Goal: Transaction & Acquisition: Obtain resource

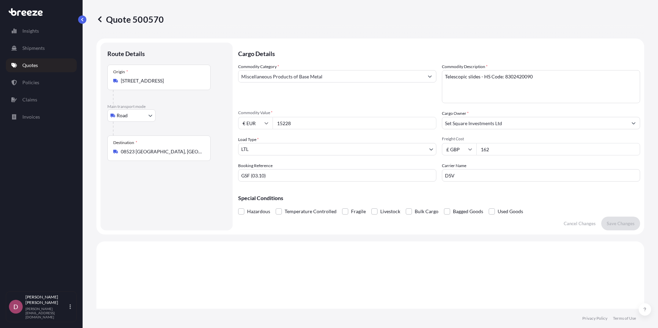
select select "Road"
select select "1"
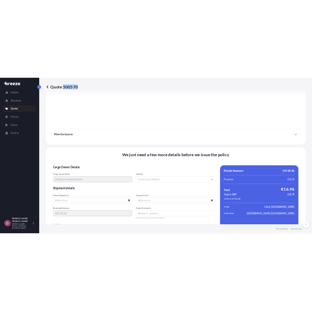
scroll to position [763, 0]
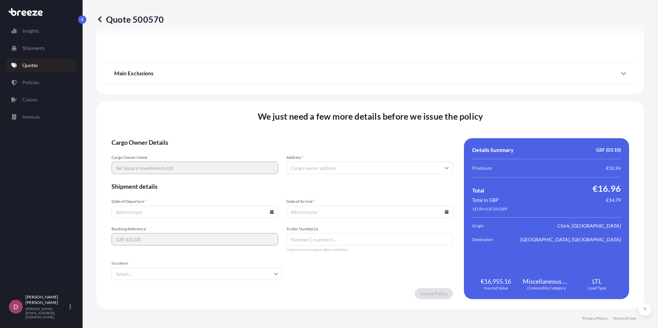
click at [313, 173] on input "Address *" at bounding box center [369, 168] width 166 height 12
click at [309, 172] on input "Address *" at bounding box center [369, 168] width 166 height 12
drag, startPoint x: 302, startPoint y: 176, endPoint x: 297, endPoint y: 171, distance: 6.6
click at [300, 175] on form "Cargo Owner Details Cargo Owner Name Set Square Investments Ltd Address * Shipm…" at bounding box center [281, 218] width 341 height 161
click at [297, 171] on input "Address *" at bounding box center [369, 168] width 166 height 12
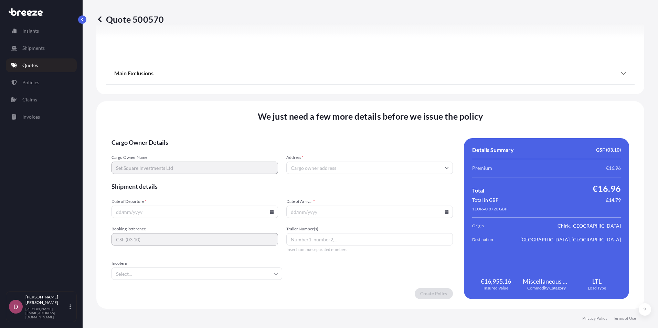
paste input "Set Square Investments Ltd."
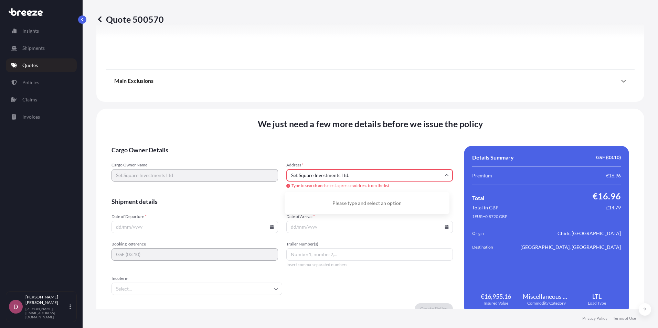
type input "Set Square Investments Ltd"
click at [358, 173] on input "Set Square Investments Ltd" at bounding box center [369, 175] width 166 height 12
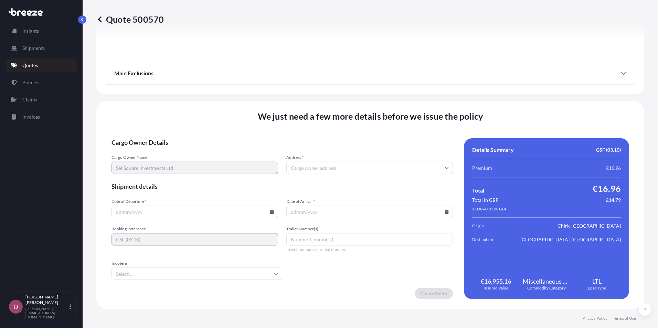
click at [352, 163] on input "Address *" at bounding box center [369, 168] width 166 height 12
paste input "Sliding Systems"
type input "Sliding Systems"
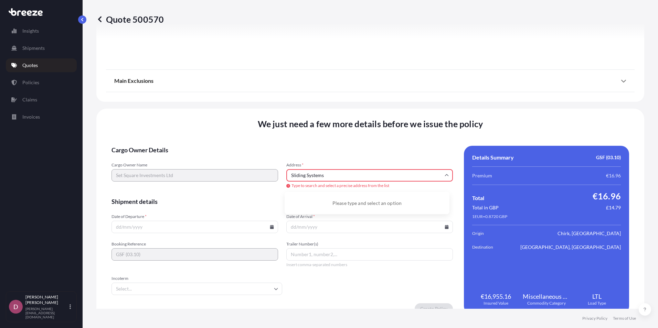
drag, startPoint x: 332, startPoint y: 176, endPoint x: 280, endPoint y: 188, distance: 52.9
click at [280, 188] on div "Cargo Owner Name Set Square Investments Ltd Address * Sliding Systems Type to s…" at bounding box center [281, 175] width 341 height 27
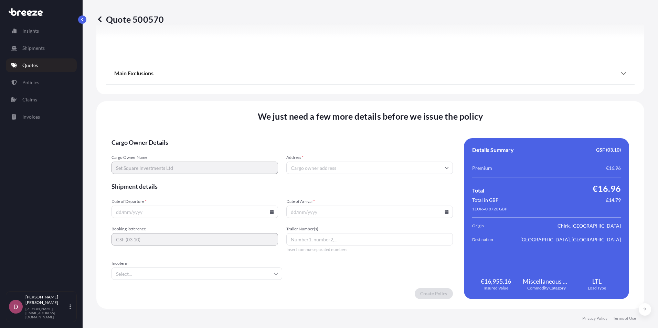
click at [350, 170] on input "Address *" at bounding box center [369, 168] width 166 height 12
paste input "Unit 9 Gledrid Industrial Estate"
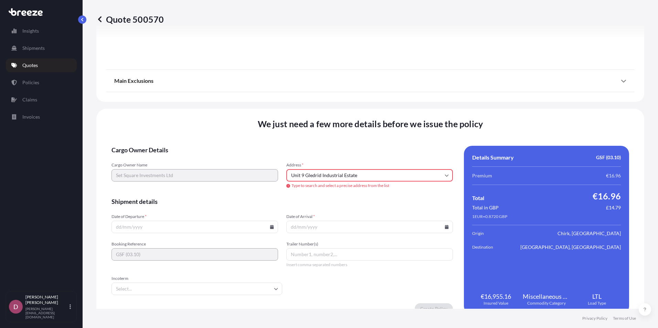
click at [371, 170] on input "Unit 9 Gledrid Industrial Estate" at bounding box center [369, 175] width 166 height 12
paste input "[STREET_ADDRESS]"
click at [305, 176] on input "[STREET_ADDRESS]" at bounding box center [369, 175] width 166 height 12
drag, startPoint x: 290, startPoint y: 178, endPoint x: 357, endPoint y: 179, distance: 67.1
click at [357, 179] on input "[STREET_ADDRESS]" at bounding box center [369, 175] width 166 height 12
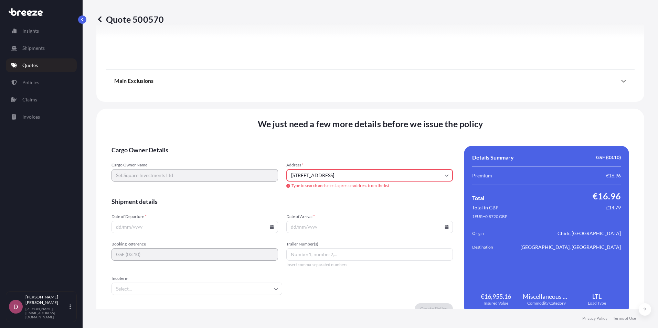
click at [352, 177] on input "[STREET_ADDRESS]" at bounding box center [369, 175] width 166 height 12
click at [350, 200] on li "[STREET_ADDRESS]" at bounding box center [366, 201] width 159 height 13
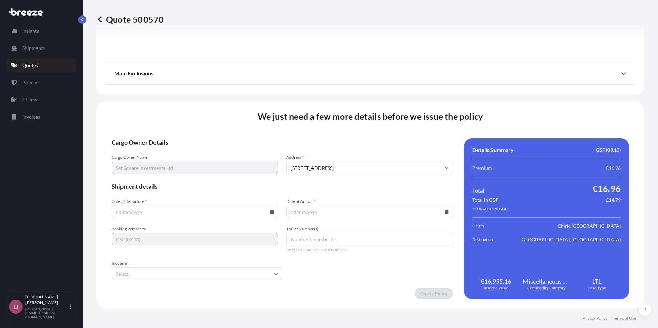
click at [327, 179] on form "Cargo Owner Details Cargo Owner Name Set Square Investments Ltd Address * [GEOG…" at bounding box center [281, 218] width 341 height 161
click at [335, 168] on input "[STREET_ADDRESS]" at bounding box center [369, 168] width 166 height 12
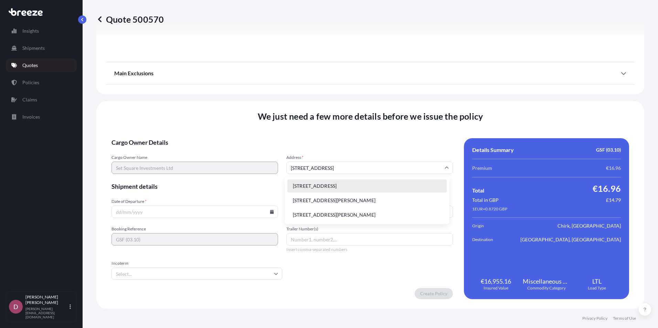
click at [261, 186] on span "Shipment details" at bounding box center [281, 186] width 341 height 8
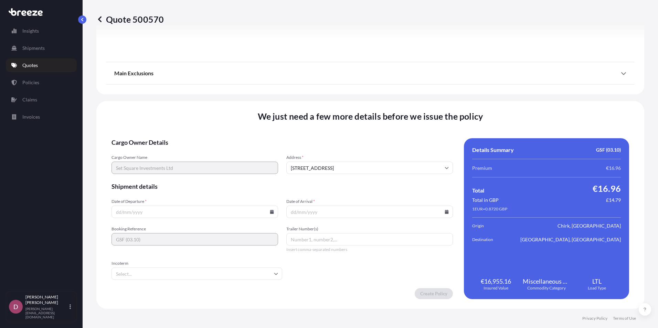
click at [347, 170] on input "[STREET_ADDRESS]" at bounding box center [369, 168] width 166 height 12
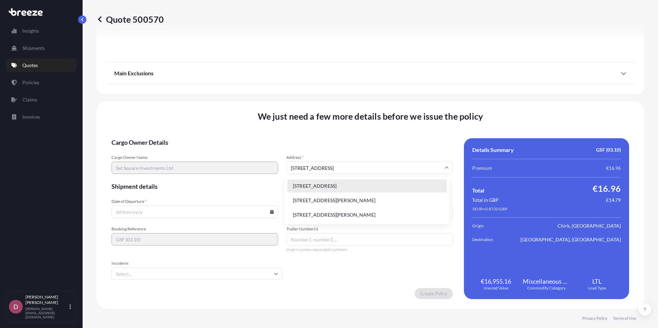
paste input "Gledrid Industrial Estate"
click at [370, 168] on input "[STREET_ADDRESS]" at bounding box center [369, 168] width 166 height 12
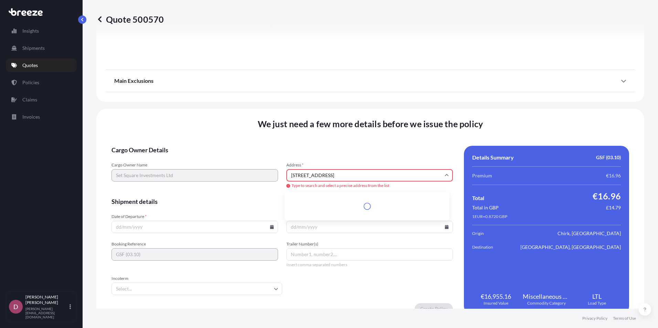
paste input "Industrial Estate"
type input "Gledrid Industrial Estate"
click at [359, 177] on input "Gledrid Industrial Estate" at bounding box center [369, 175] width 166 height 12
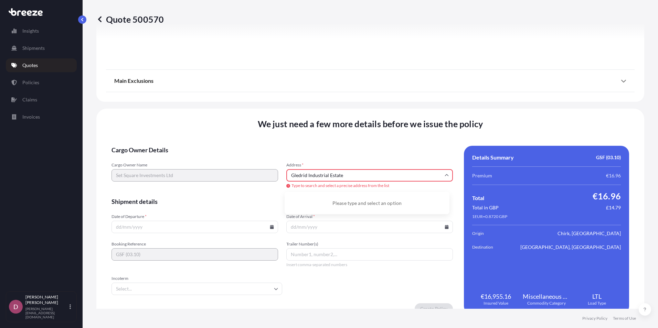
click at [359, 177] on input "Gledrid Industrial Estate" at bounding box center [369, 175] width 166 height 12
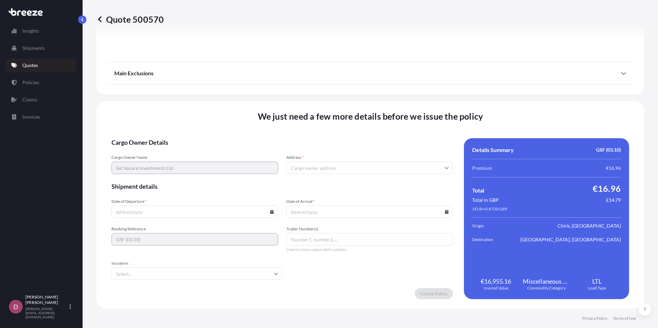
click at [356, 172] on input "Address *" at bounding box center [369, 168] width 166 height 12
paste input "[STREET_ADDRESS]"
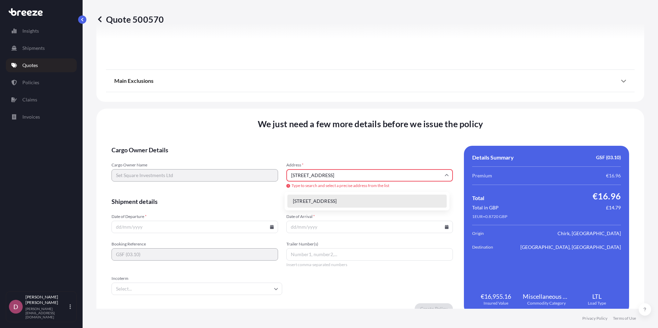
click at [339, 204] on li "[STREET_ADDRESS]" at bounding box center [366, 201] width 159 height 13
type input "[STREET_ADDRESS]"
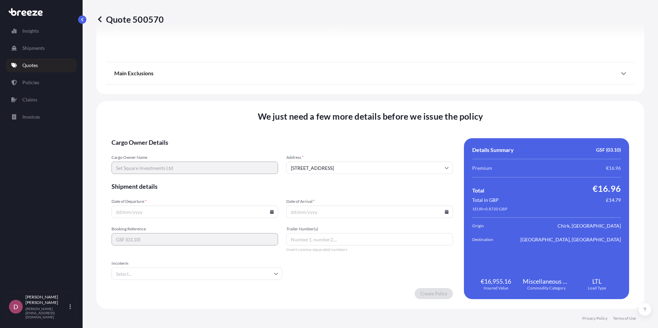
click at [171, 211] on input "Date of Departure *" at bounding box center [194, 212] width 166 height 12
type input "[DATE]"
click at [260, 224] on form "Cargo Owner Details Cargo Owner Name Set Square Investments Ltd Address * [GEOG…" at bounding box center [281, 218] width 341 height 161
click at [233, 271] on input "Incoterm" at bounding box center [196, 274] width 171 height 12
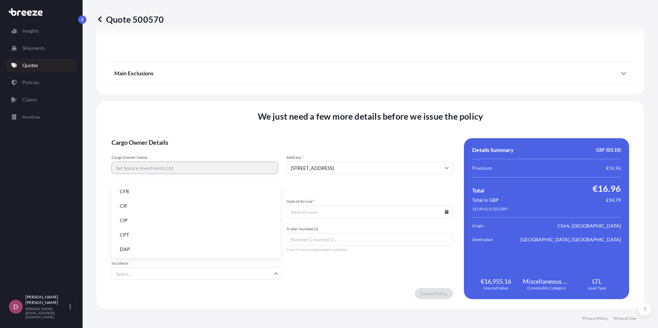
click at [135, 252] on li "DAP" at bounding box center [195, 249] width 163 height 13
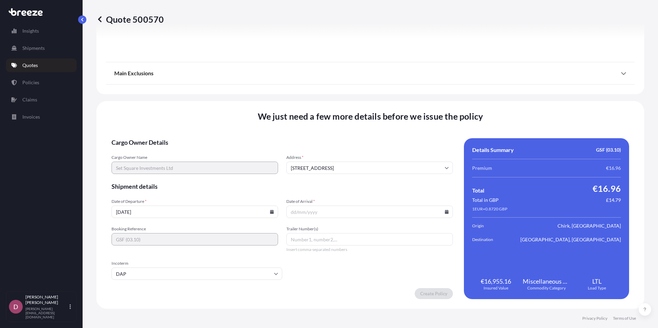
click at [331, 217] on input "Date of Arrival *" at bounding box center [369, 212] width 166 height 12
type input "[DATE]"
click at [331, 228] on span "Trailer Number(s)" at bounding box center [369, 229] width 166 height 6
click at [331, 233] on input "Trailer Number(s)" at bounding box center [369, 239] width 166 height 12
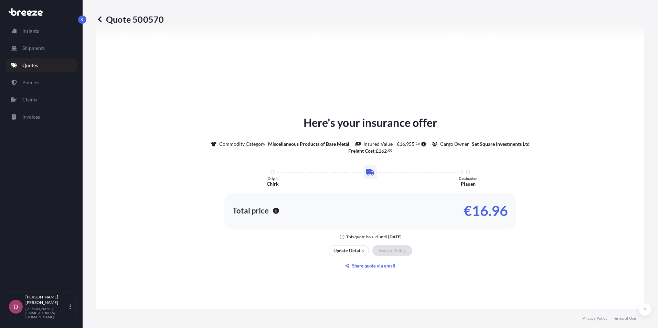
scroll to position [454, 0]
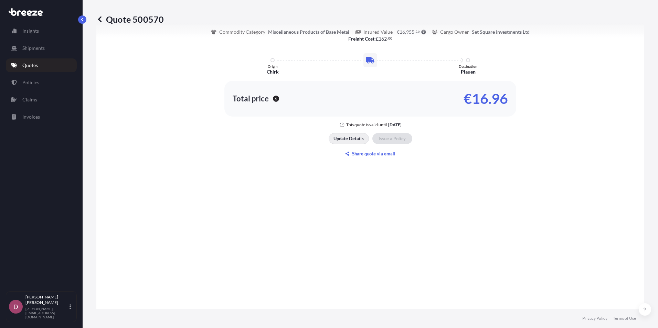
click at [361, 140] on button "Update Details" at bounding box center [348, 138] width 40 height 11
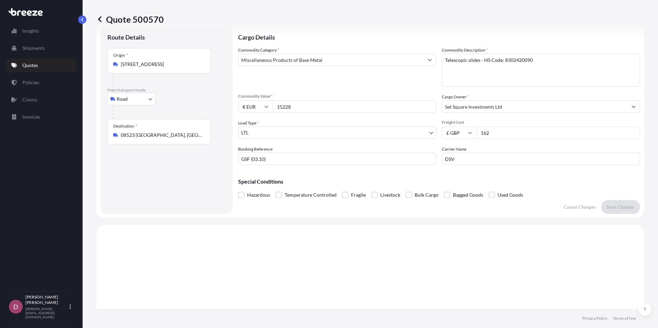
scroll to position [11, 0]
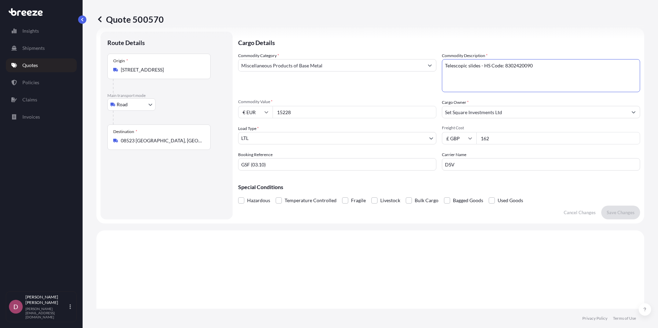
click at [477, 66] on textarea "Telescopic slides - HS Code: 8302420090" at bounding box center [541, 75] width 198 height 33
paste textarea "SLAM LOCK HANDLE"
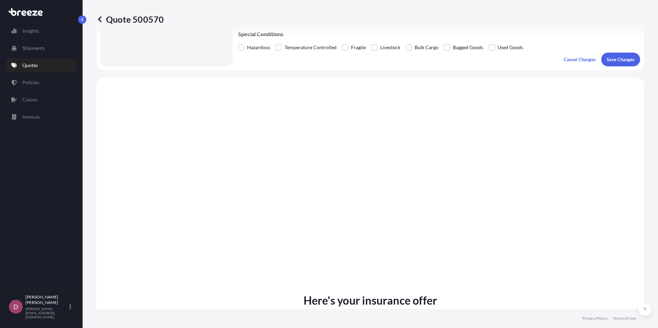
scroll to position [80, 0]
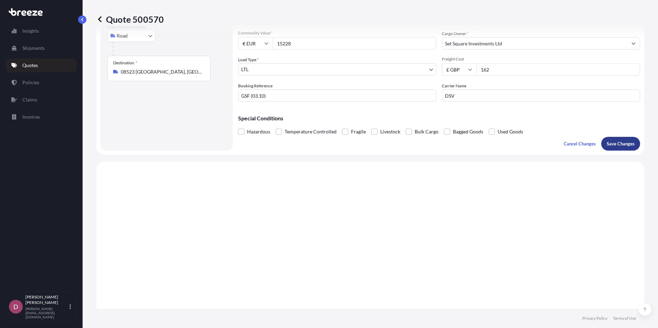
type textarea "Telescopic slides,SLAM LOCK HANDLES - HS Code: 8302420090"
click at [621, 147] on p "Save Changes" at bounding box center [620, 143] width 28 height 7
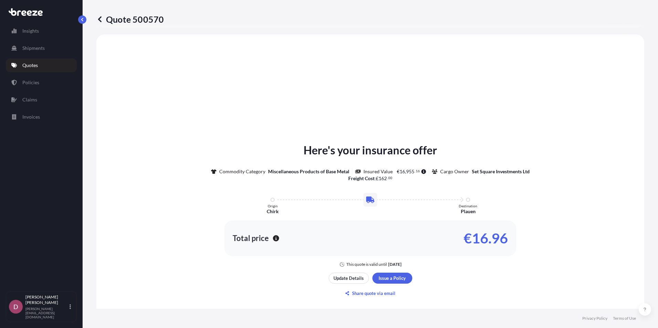
select select "Road"
select select "1"
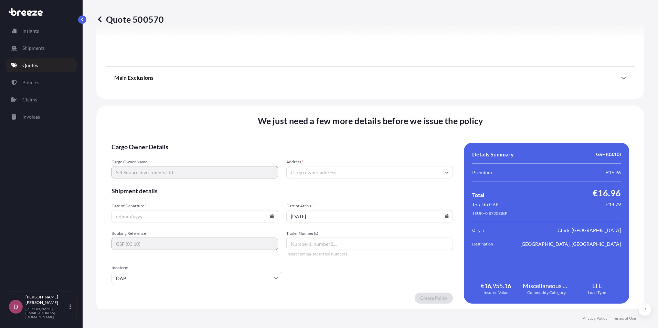
scroll to position [763, 0]
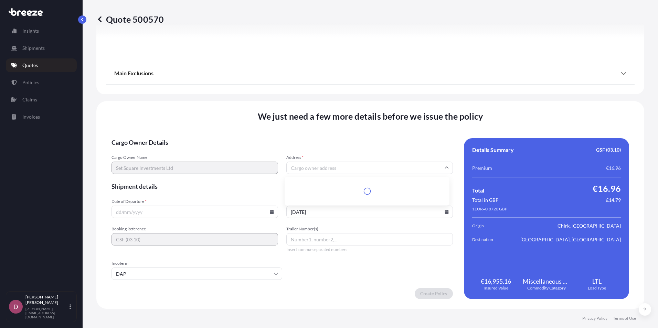
click at [337, 168] on input "Address *" at bounding box center [369, 168] width 166 height 12
drag, startPoint x: 328, startPoint y: 174, endPoint x: 324, endPoint y: 173, distance: 4.5
click at [328, 174] on form "Cargo Owner Details Cargo Owner Name Set Square Investments Ltd Address * Shipm…" at bounding box center [281, 218] width 341 height 161
click at [316, 169] on input "Address *" at bounding box center [369, 168] width 166 height 12
paste input "[STREET_ADDRESS]"
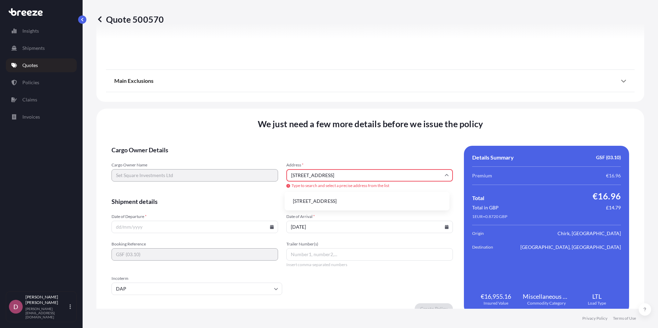
click at [326, 199] on li "[STREET_ADDRESS]" at bounding box center [366, 201] width 159 height 13
type input "[STREET_ADDRESS]"
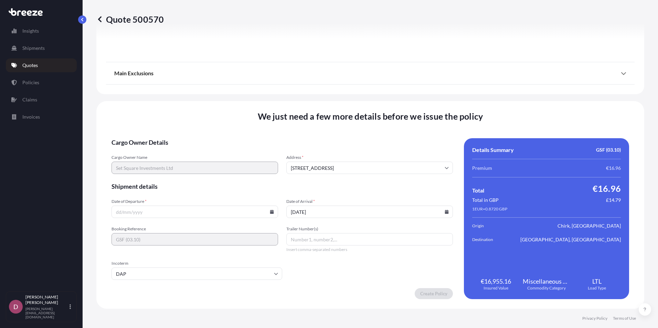
click at [203, 208] on input "Date of Departure *" at bounding box center [194, 212] width 166 height 12
click at [211, 217] on input "Date of Departure *" at bounding box center [194, 212] width 166 height 12
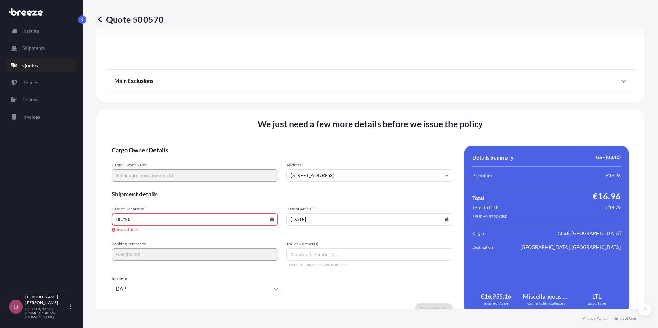
click at [158, 222] on input "08/10/" at bounding box center [194, 219] width 166 height 12
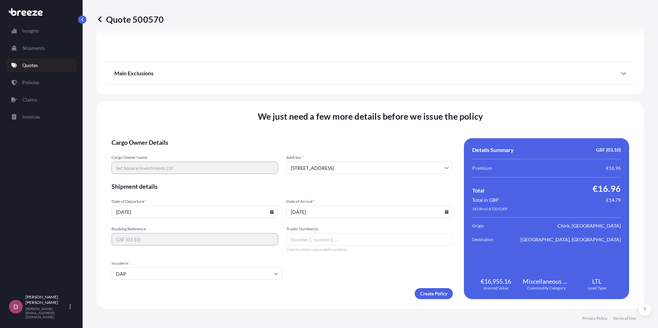
type input "[DATE]"
click at [318, 184] on span "Shipment details" at bounding box center [281, 186] width 341 height 8
click at [307, 275] on form "Cargo Owner Details Cargo Owner Name Set Square Investments Ltd Address * [GEOG…" at bounding box center [281, 218] width 341 height 161
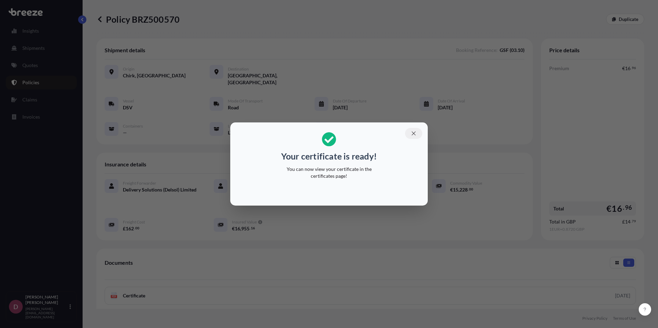
click at [414, 135] on icon "button" at bounding box center [413, 133] width 6 height 6
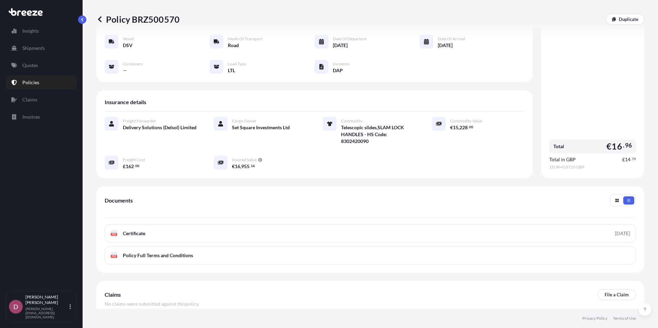
scroll to position [69, 0]
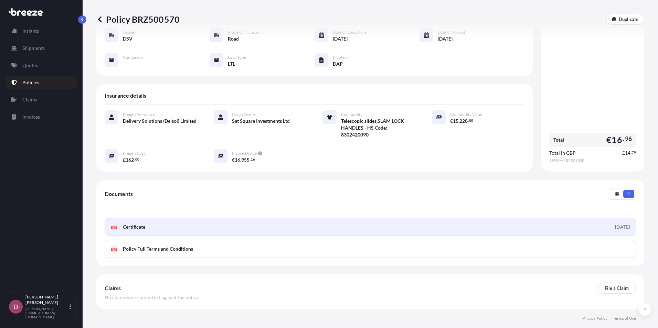
click at [190, 225] on link "PDF Certificate [DATE]" at bounding box center [370, 227] width 531 height 18
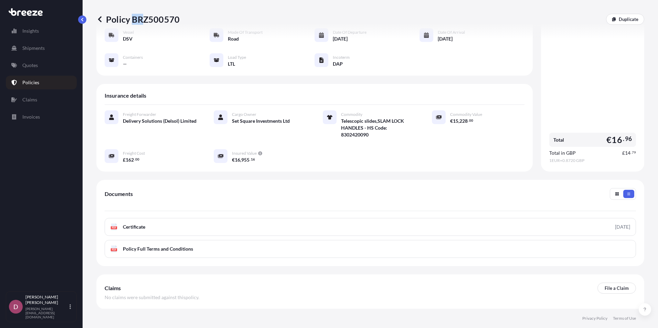
drag, startPoint x: 133, startPoint y: 20, endPoint x: 142, endPoint y: 20, distance: 9.6
click at [142, 20] on p "Policy BRZ500570" at bounding box center [137, 19] width 83 height 11
click at [142, 19] on p "Policy BRZ500570" at bounding box center [137, 19] width 83 height 11
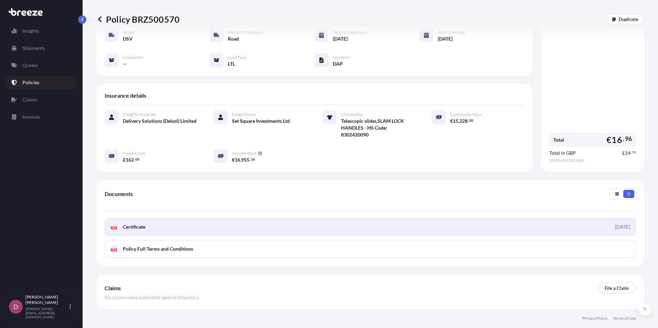
click at [185, 221] on link "PDF Certificate [DATE]" at bounding box center [370, 227] width 531 height 18
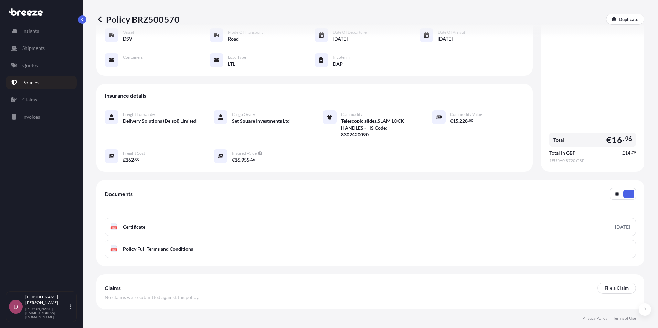
drag, startPoint x: 376, startPoint y: 139, endPoint x: 416, endPoint y: 136, distance: 39.6
click at [377, 139] on div "Freight Forwarder Delivery Solutions (Delsol) Limited Cargo Owner Set Square In…" at bounding box center [315, 136] width 420 height 53
click at [269, 156] on div "€ 16 , 955 . 16" at bounding box center [269, 159] width 74 height 7
drag, startPoint x: 232, startPoint y: 152, endPoint x: 256, endPoint y: 149, distance: 23.9
click at [256, 149] on div "Insured Value € 16 , 955 . 16" at bounding box center [269, 156] width 74 height 14
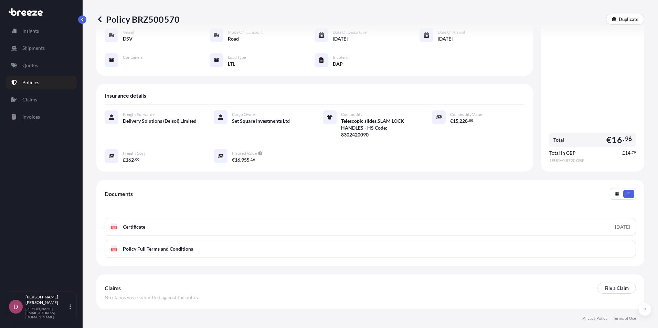
drag, startPoint x: 256, startPoint y: 149, endPoint x: 247, endPoint y: 153, distance: 9.8
click at [247, 158] on span "955" at bounding box center [245, 160] width 8 height 5
drag, startPoint x: 232, startPoint y: 154, endPoint x: 254, endPoint y: 152, distance: 22.7
click at [254, 156] on div "€ 16 , 955 . 16" at bounding box center [269, 159] width 74 height 7
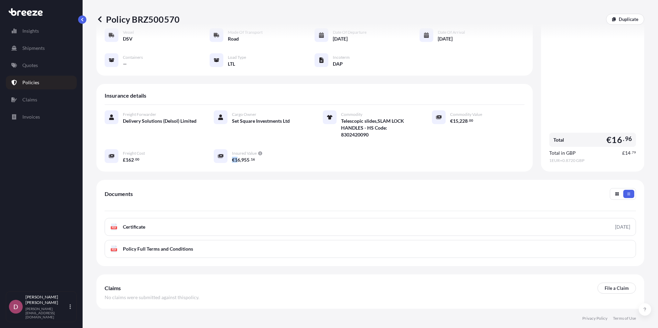
drag, startPoint x: 231, startPoint y: 152, endPoint x: 238, endPoint y: 151, distance: 6.3
click at [238, 158] on span "€ 16 , 955 . 16" at bounding box center [243, 160] width 23 height 5
click at [315, 180] on div "Documents PDF Certificate [DATE] PDF Policy Full Terms and Conditions" at bounding box center [369, 223] width 547 height 86
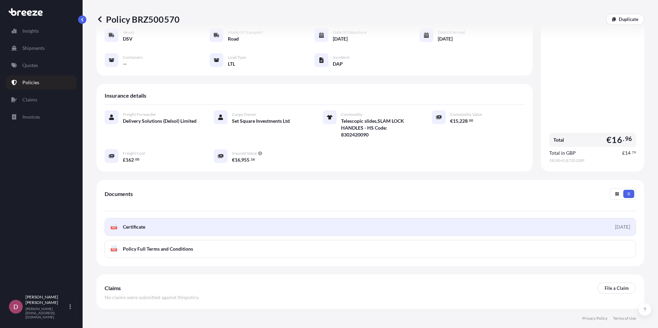
scroll to position [0, 0]
